Goal: Information Seeking & Learning: Learn about a topic

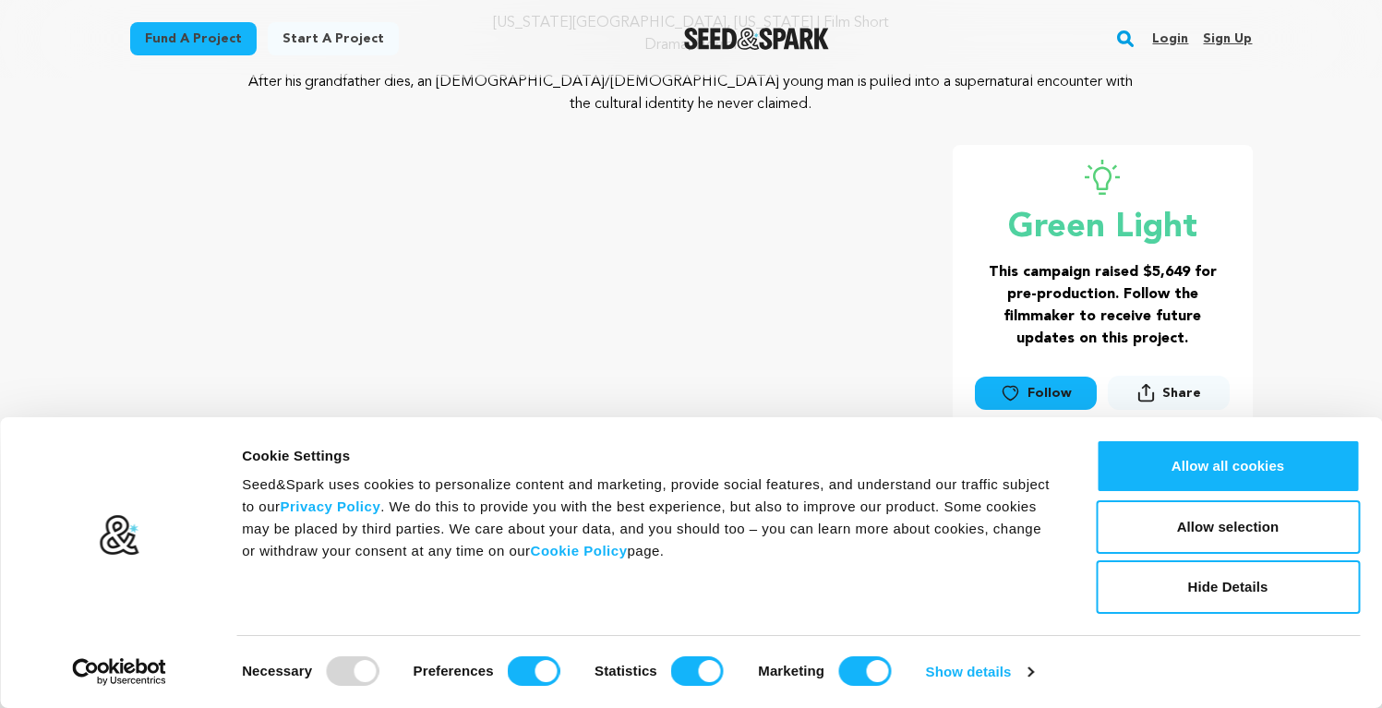
scroll to position [223, 0]
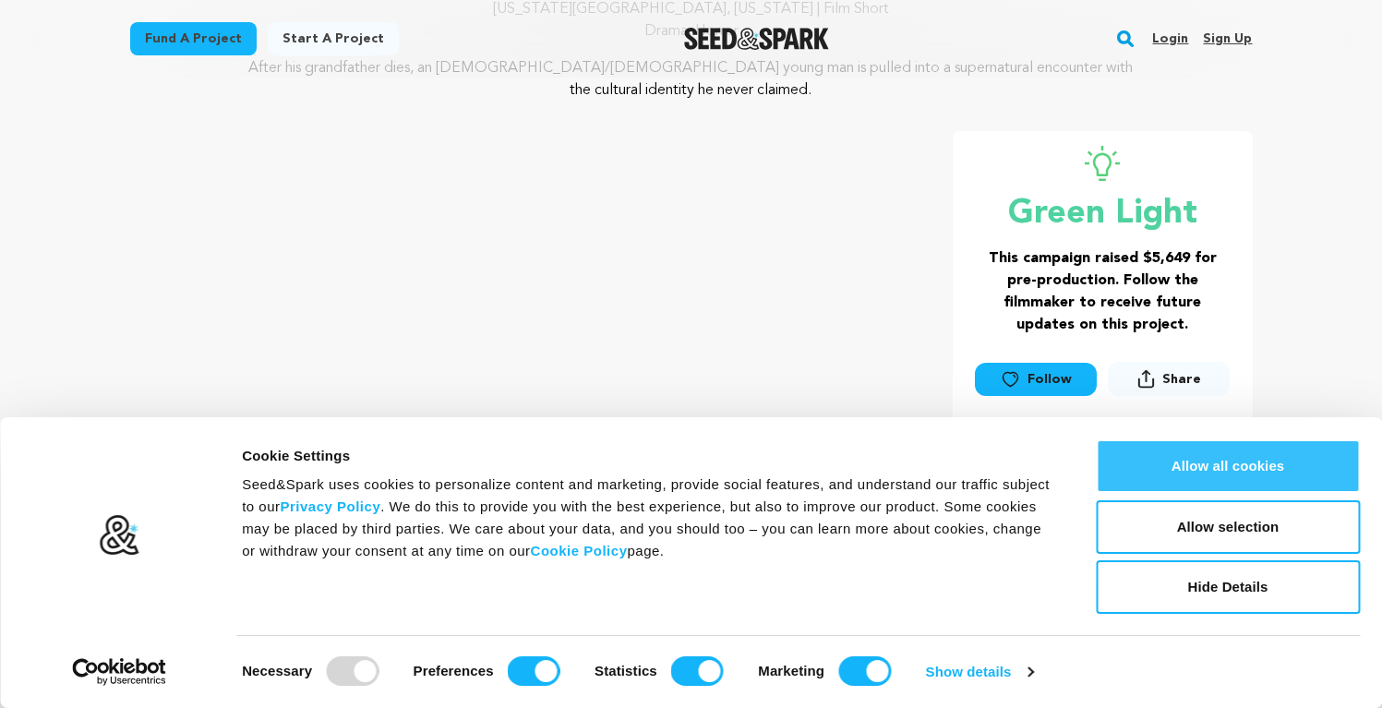
click at [1189, 470] on button "Allow all cookies" at bounding box center [1227, 466] width 264 height 54
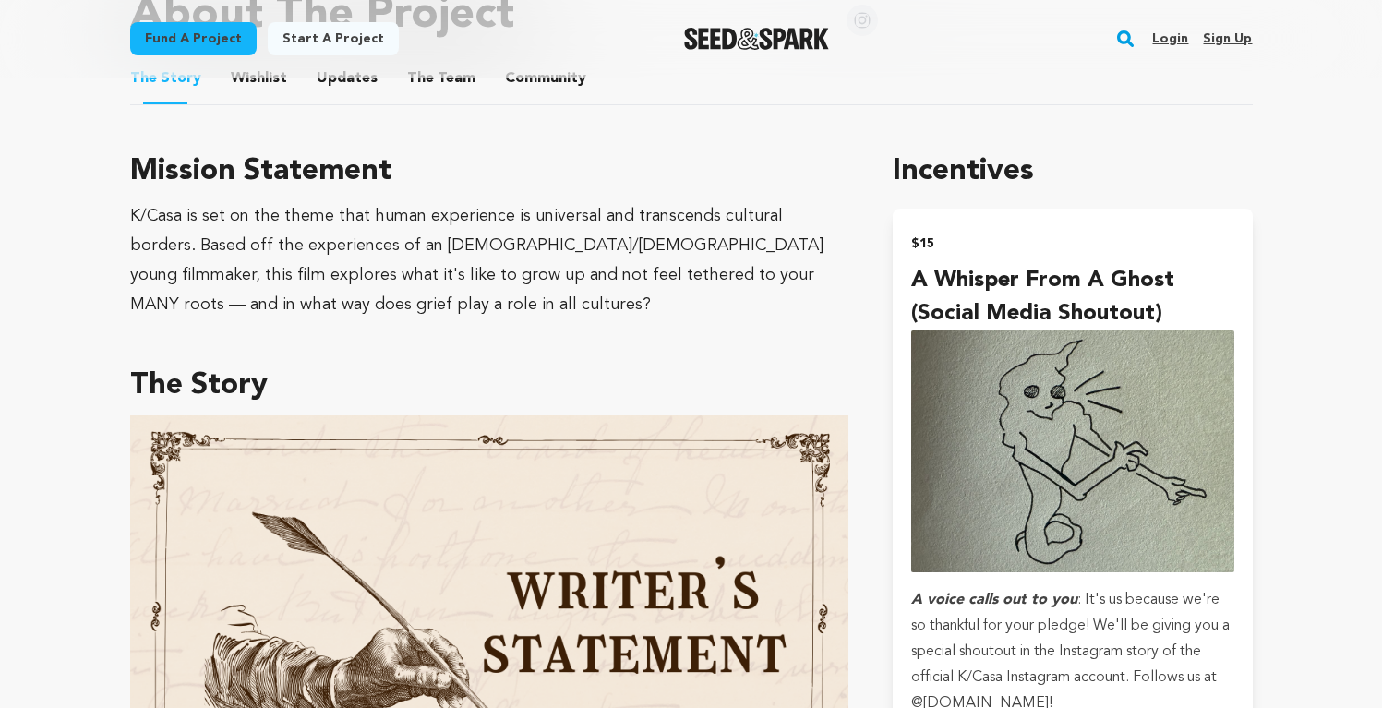
scroll to position [857, 0]
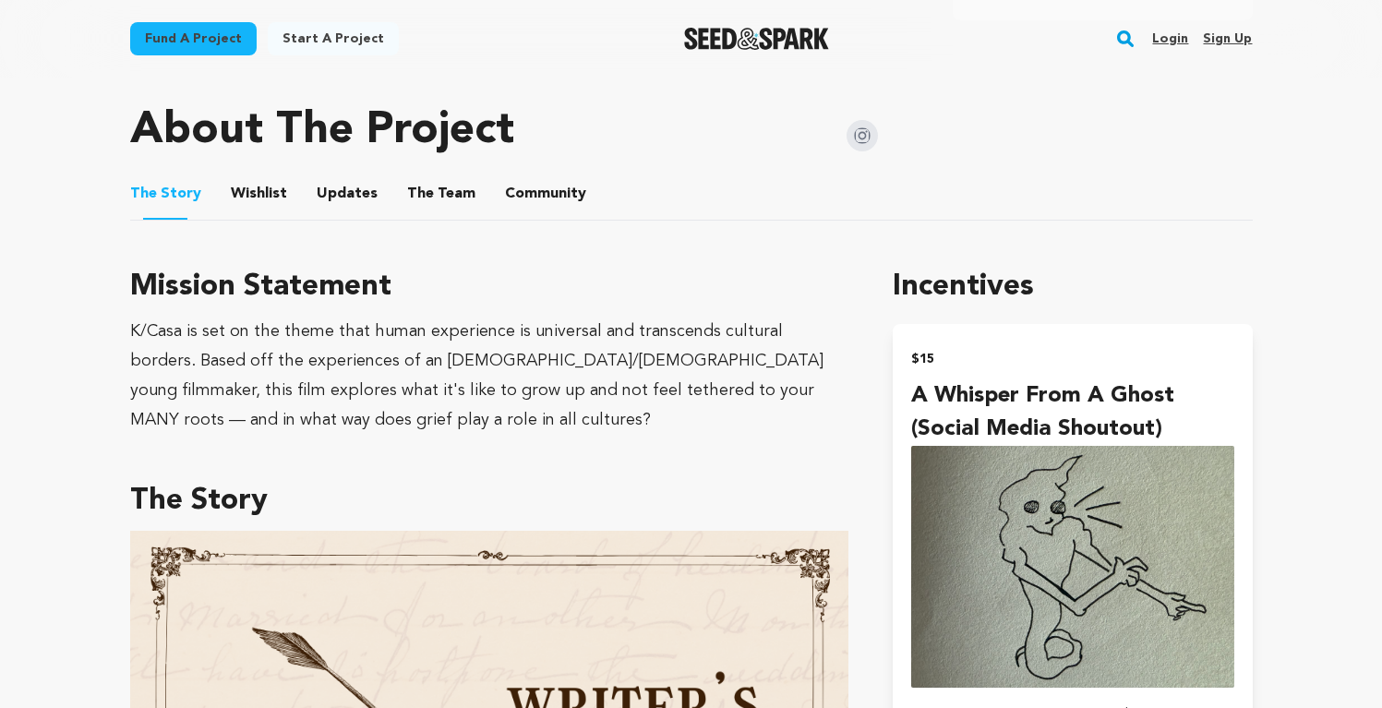
click at [645, 369] on div "K/Casa is set on the theme that human experience is universal and transcends cu…" at bounding box center [489, 376] width 719 height 118
click at [267, 175] on button "Wishlist" at bounding box center [258, 197] width 44 height 44
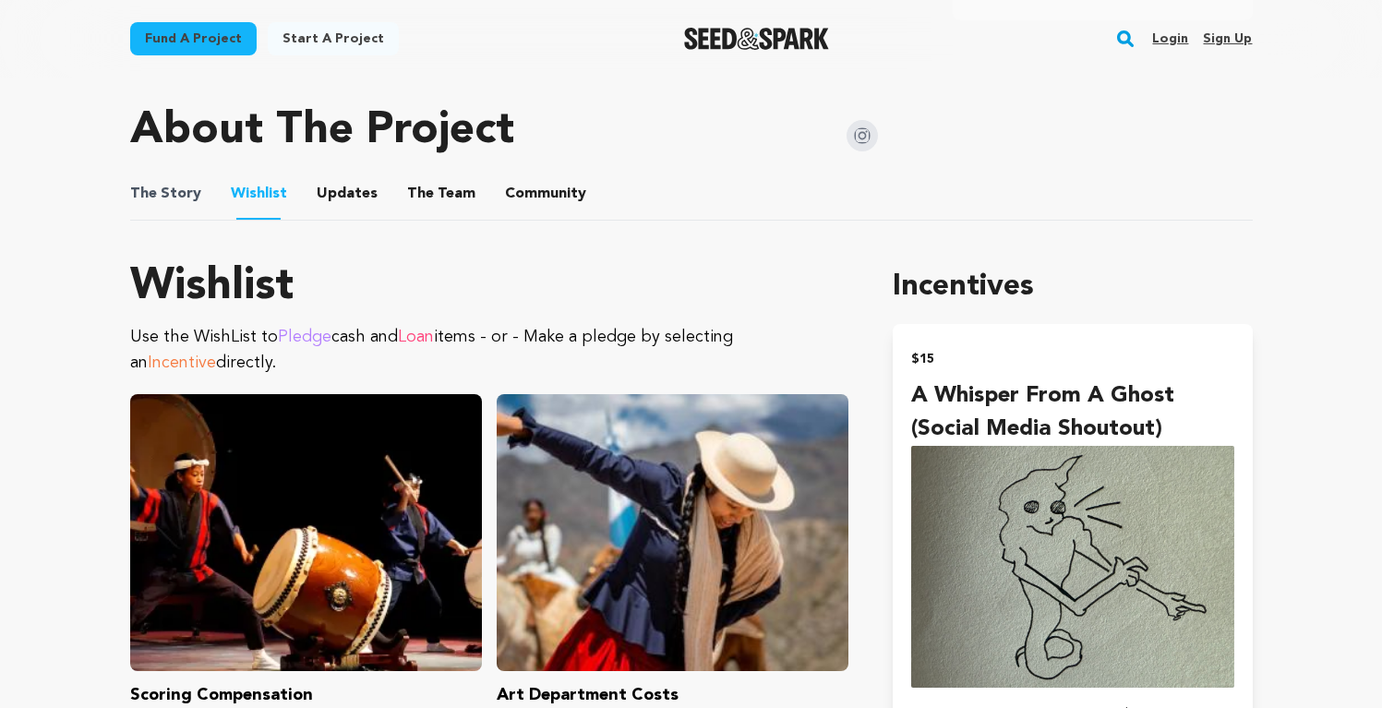
click at [185, 183] on span "The Story" at bounding box center [165, 194] width 71 height 22
click at [158, 179] on button "The Story" at bounding box center [165, 197] width 44 height 44
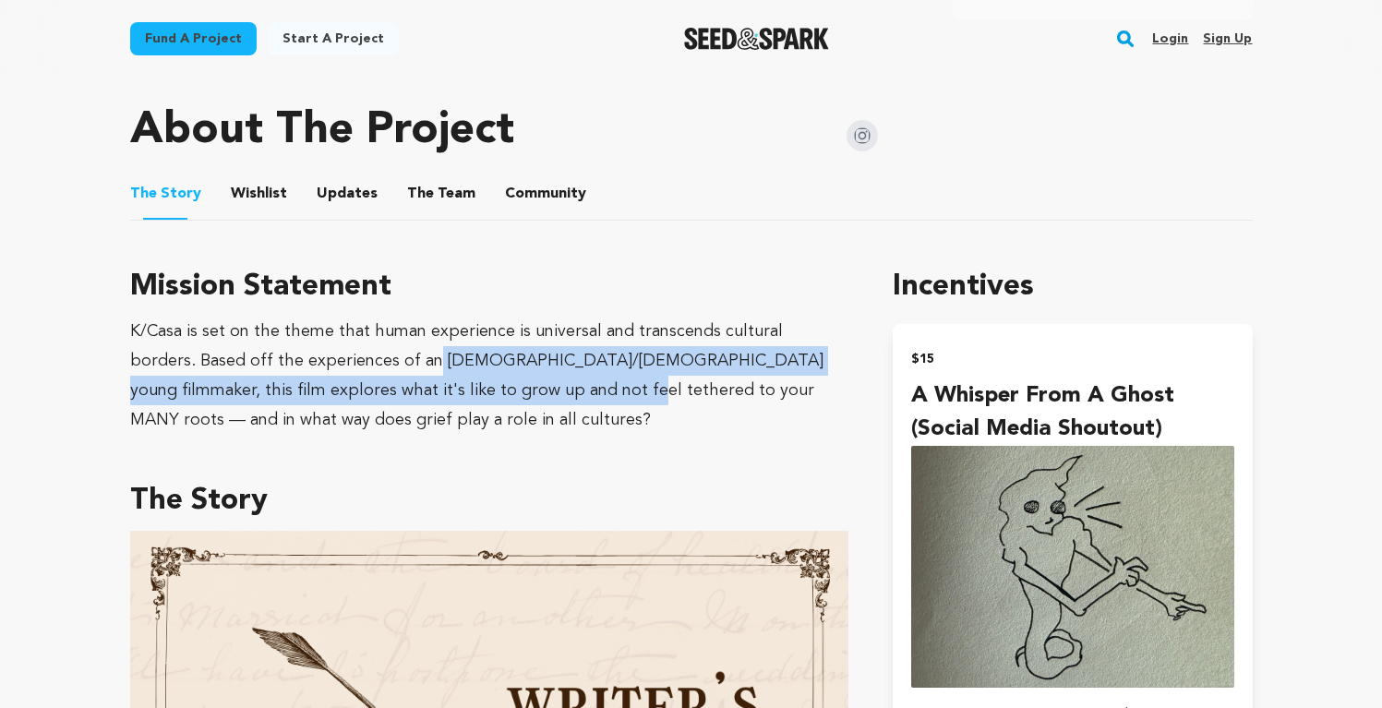
drag, startPoint x: 359, startPoint y: 339, endPoint x: 466, endPoint y: 367, distance: 110.8
click at [466, 367] on div "K/Casa is set on the theme that human experience is universal and transcends cu…" at bounding box center [489, 376] width 719 height 118
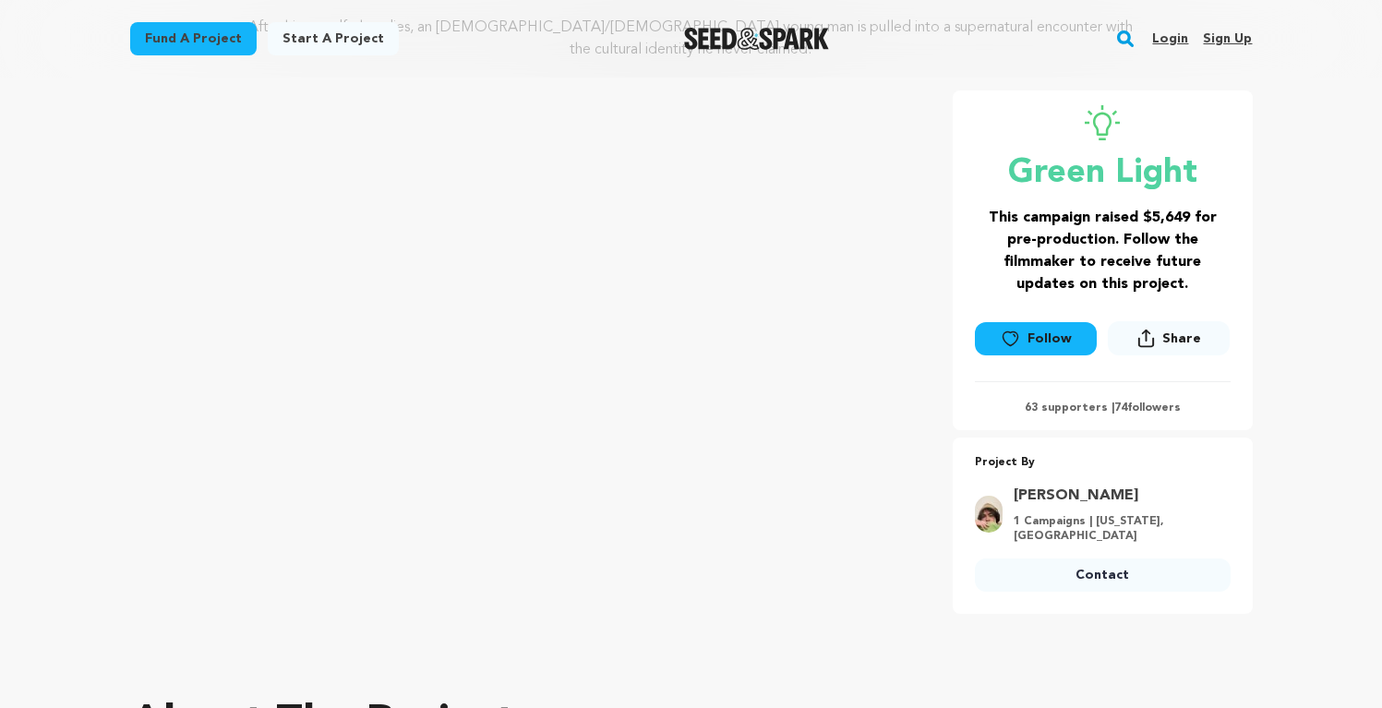
scroll to position [243, 0]
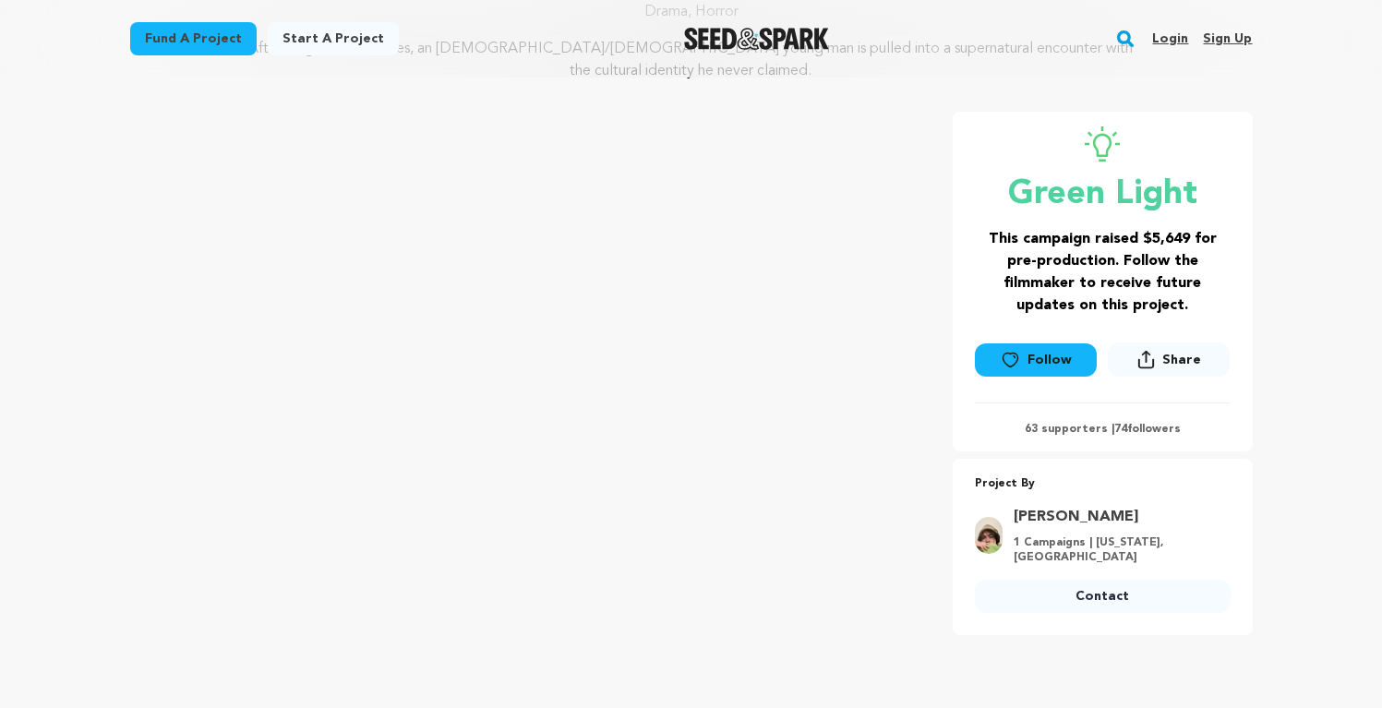
click at [934, 83] on div "K/Casa New York City, New York | Film Short Drama, Horror After his grandfather…" at bounding box center [691, 277] width 1122 height 715
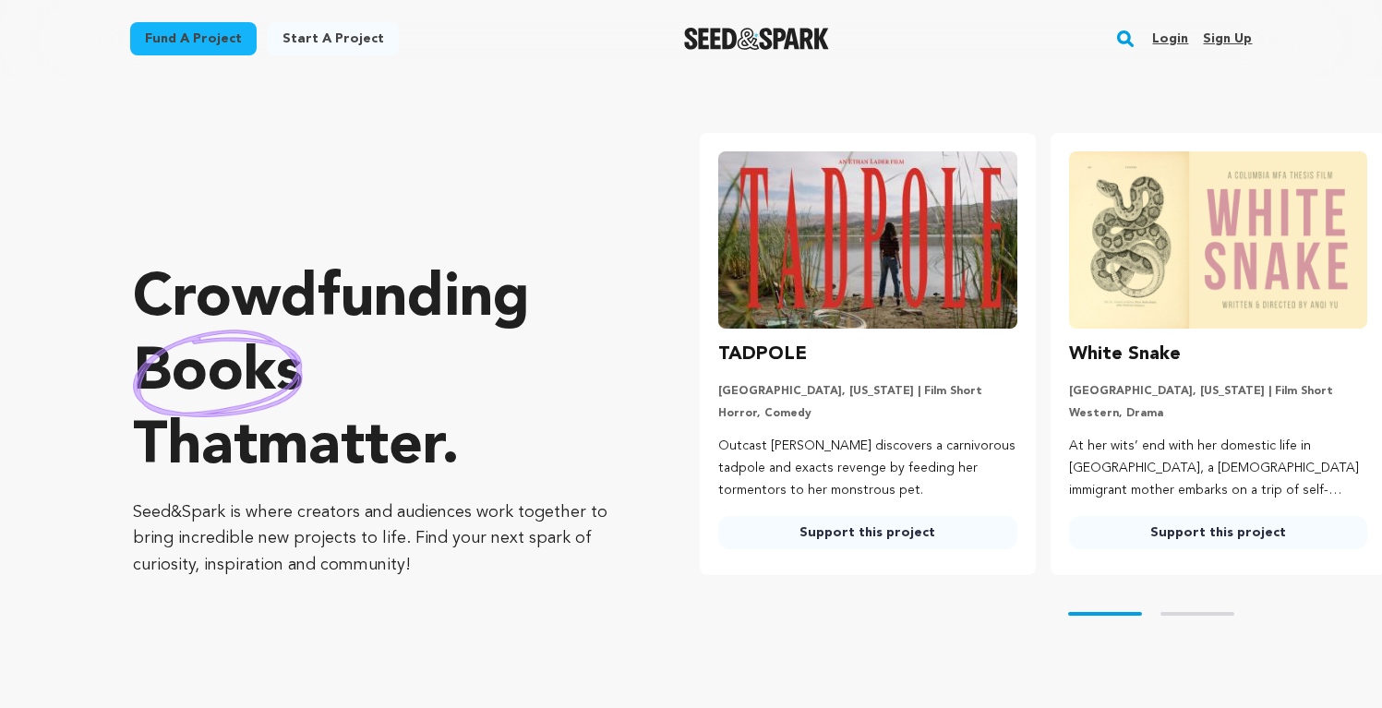
click at [1130, 46] on rect "button" at bounding box center [1125, 39] width 22 height 22
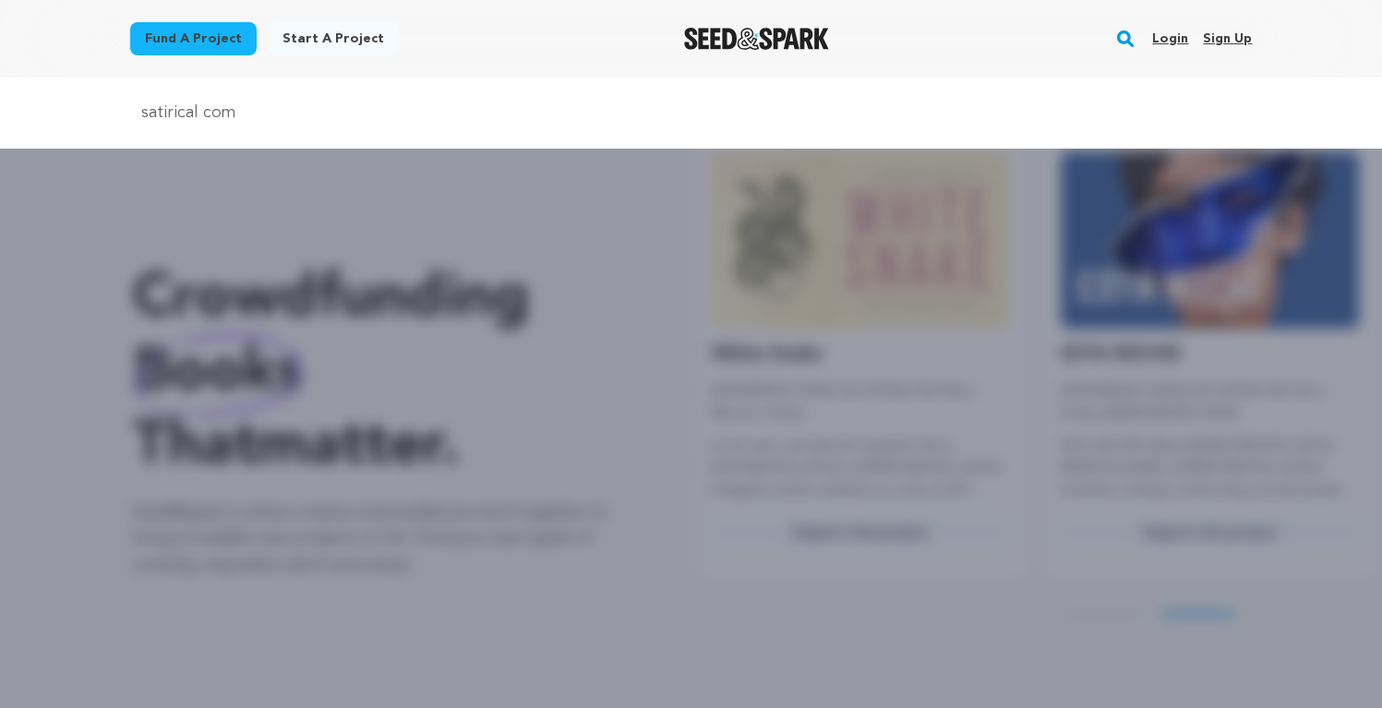
scroll to position [0, 365]
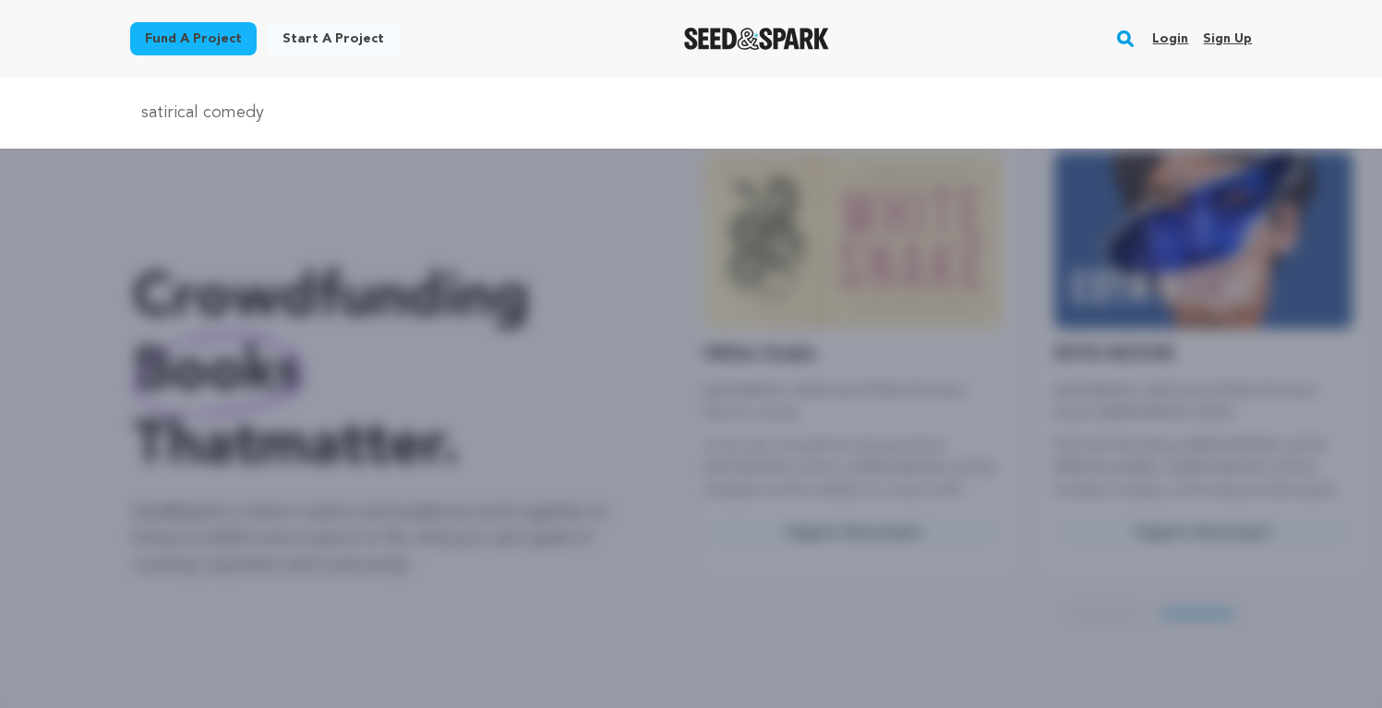
type input "satirical comedy"
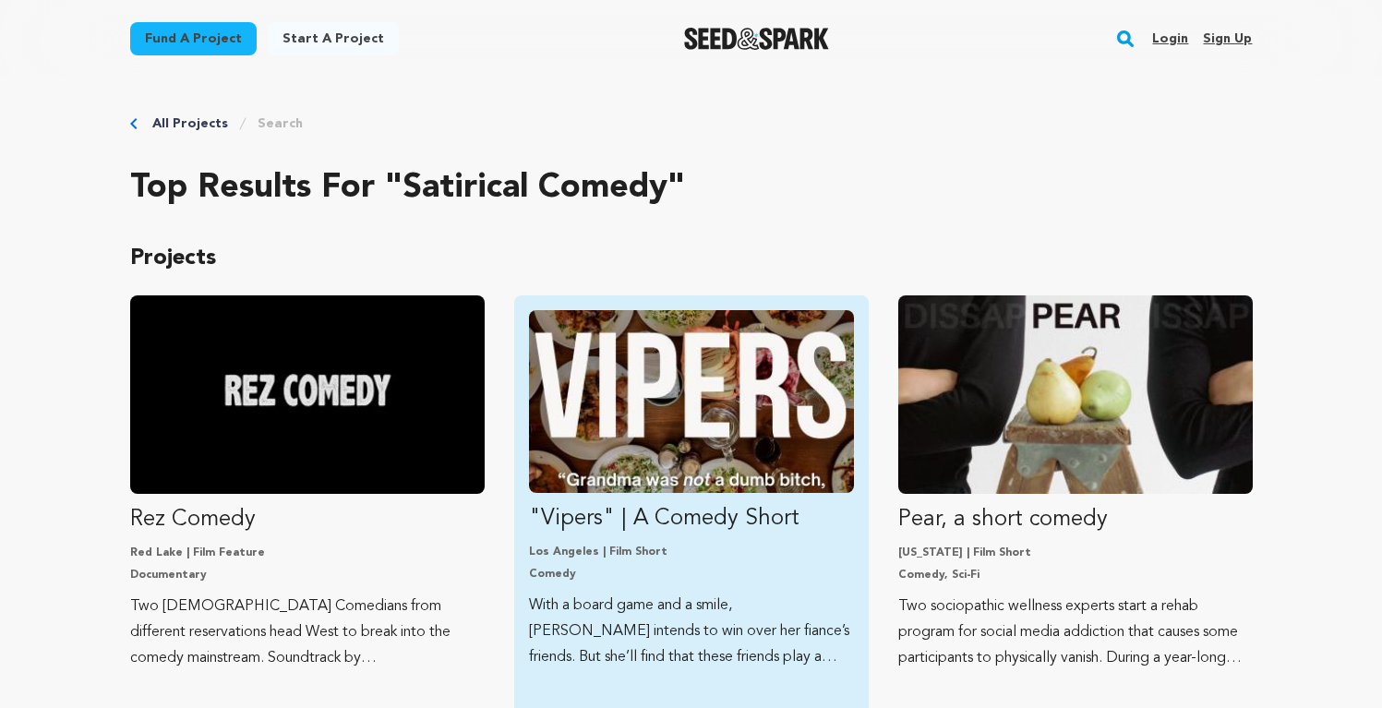
click at [631, 353] on img "Fund &quot;Vipers&quot; | A Comedy Short" at bounding box center [691, 401] width 325 height 183
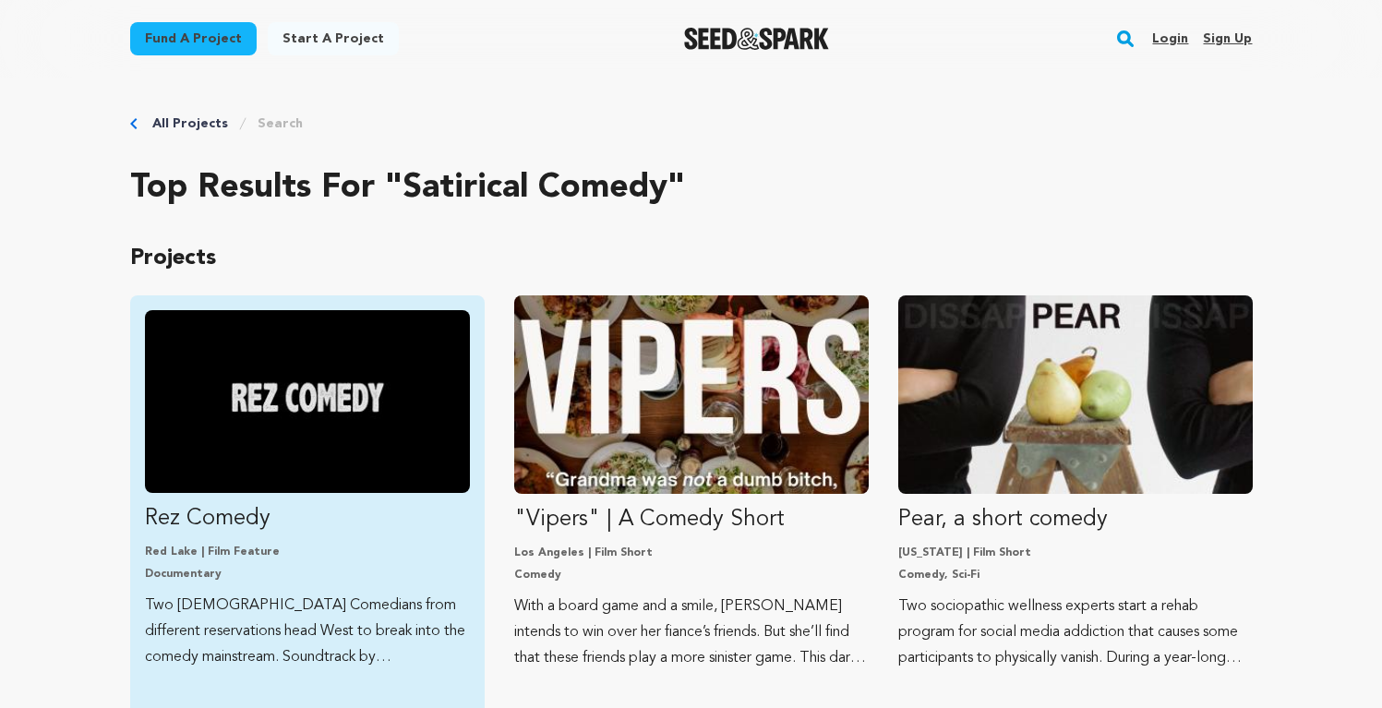
click at [371, 437] on img "Fund Rez Comedy" at bounding box center [307, 401] width 325 height 183
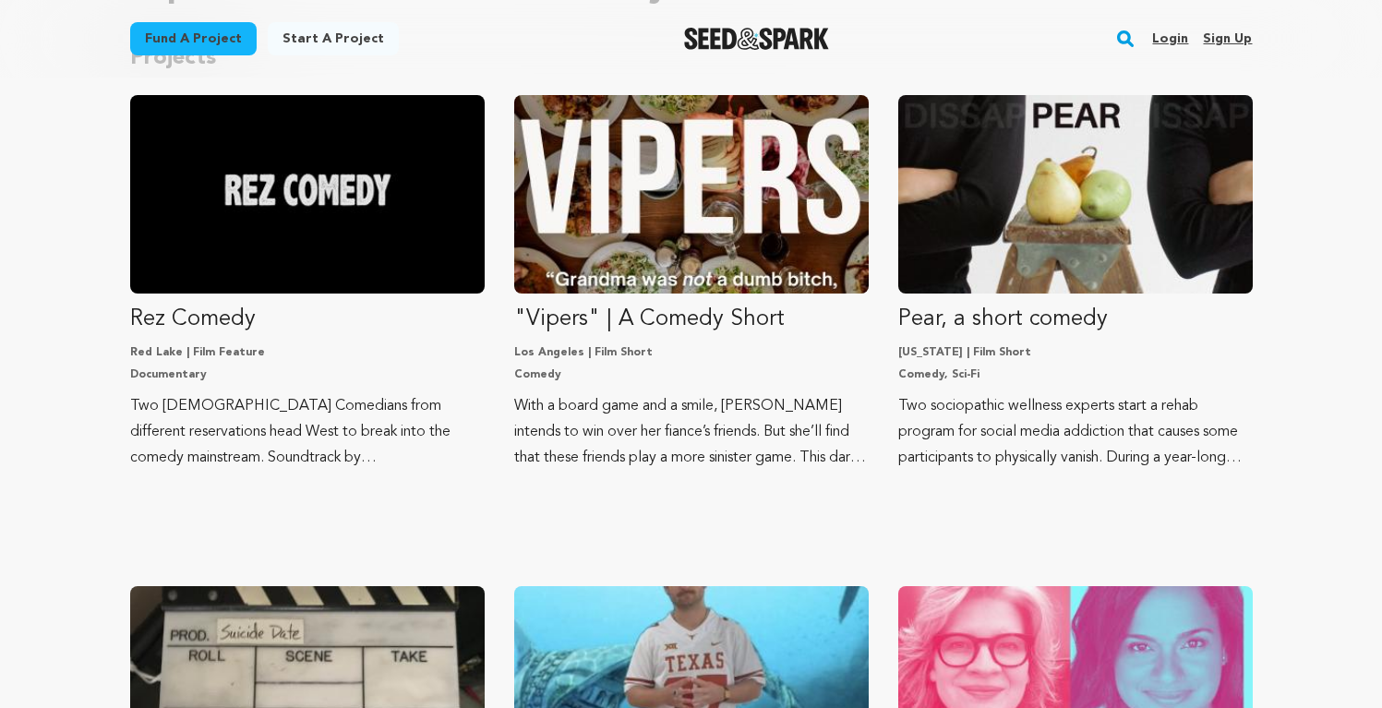
scroll to position [202, 0]
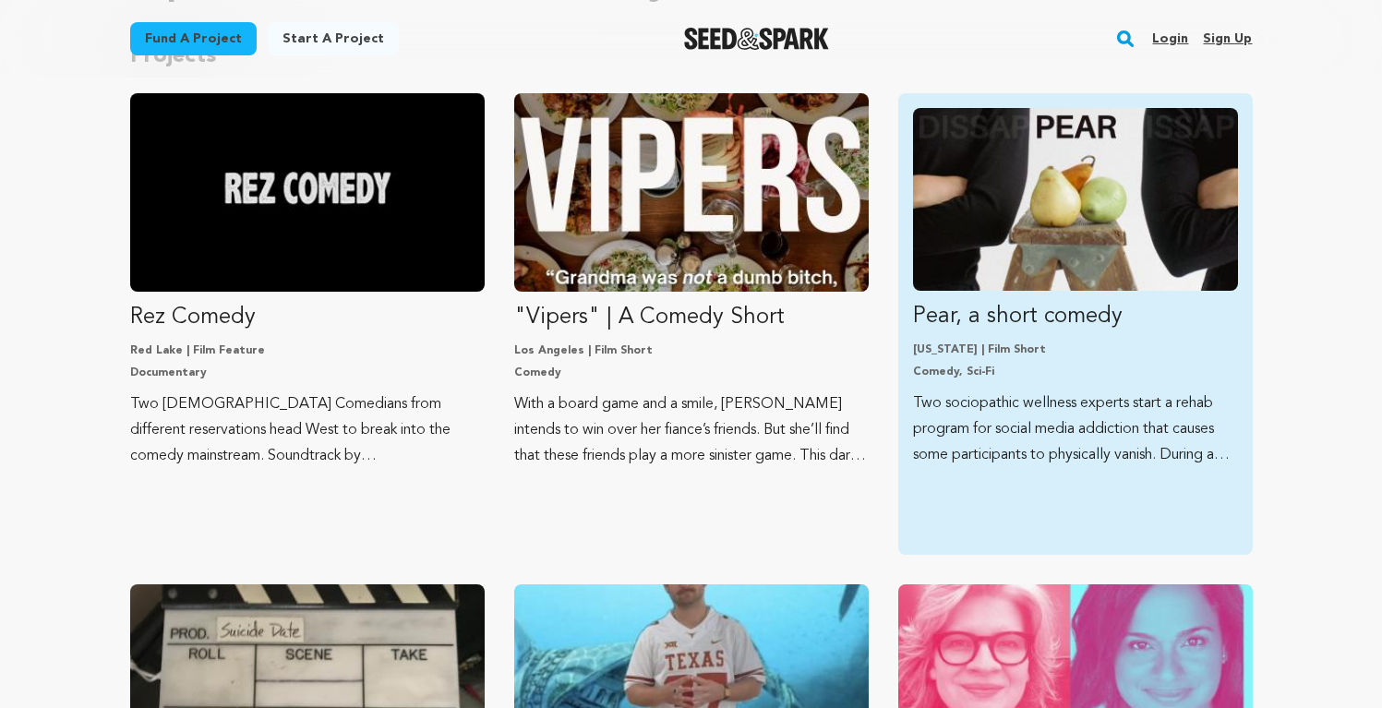
click at [1089, 169] on img "Fund Pear, a short comedy" at bounding box center [1075, 199] width 325 height 183
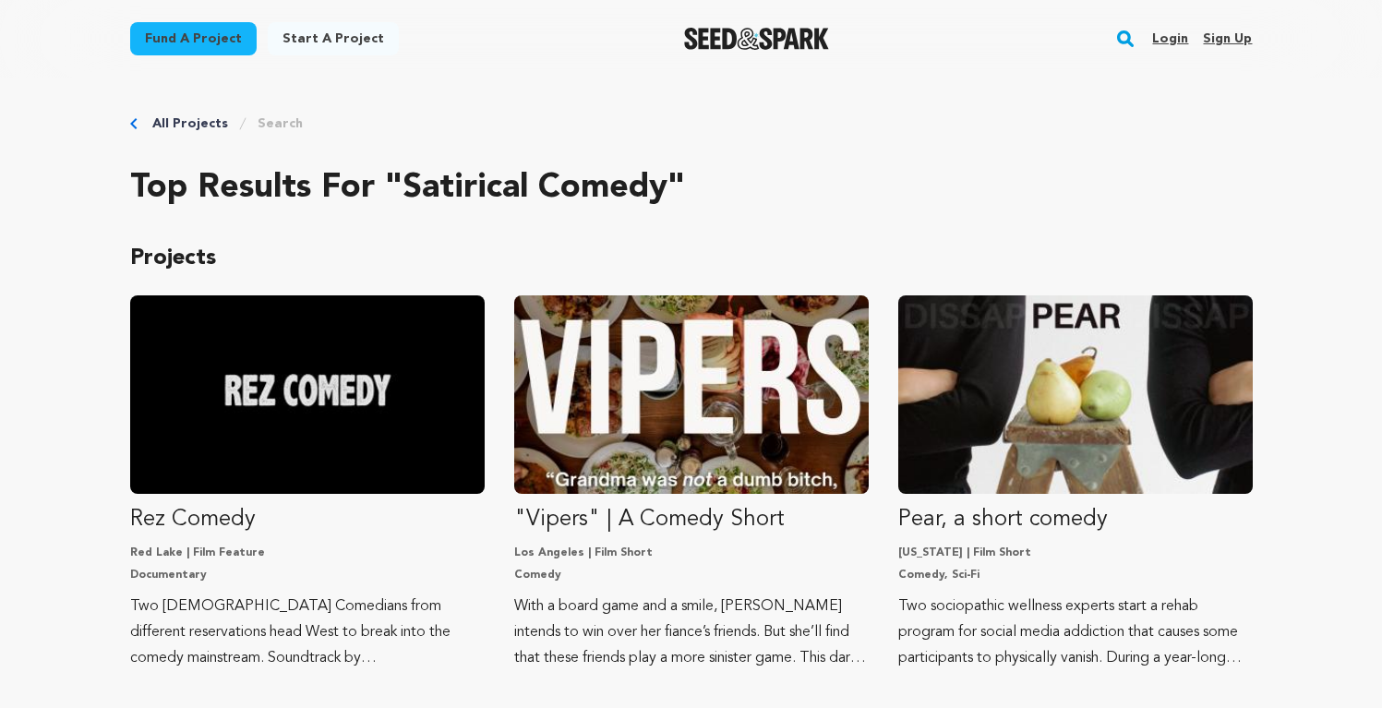
click at [194, 122] on link "All Projects" at bounding box center [190, 123] width 76 height 18
